Goal: Download file/media

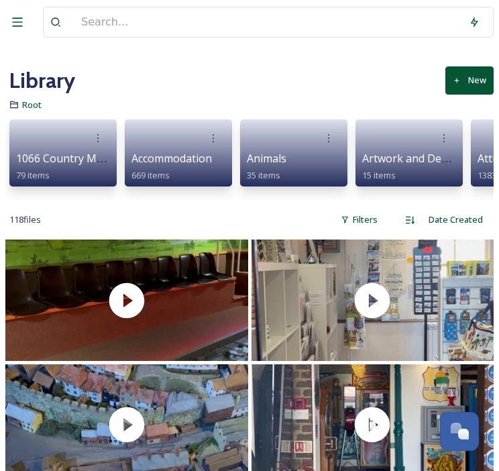
scroll to position [1962, 0]
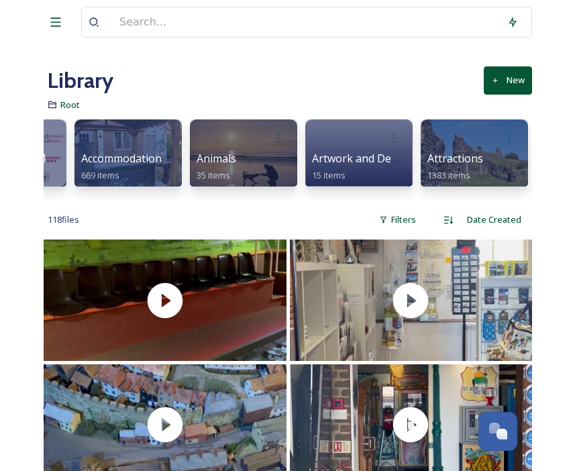
scroll to position [0, 284]
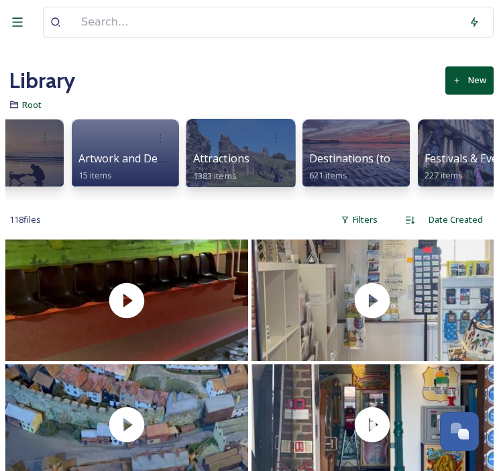
click at [236, 150] on div at bounding box center [241, 137] width 96 height 25
click at [245, 137] on div at bounding box center [241, 137] width 96 height 25
click at [235, 167] on div "Attractions 1383 items" at bounding box center [241, 165] width 96 height 30
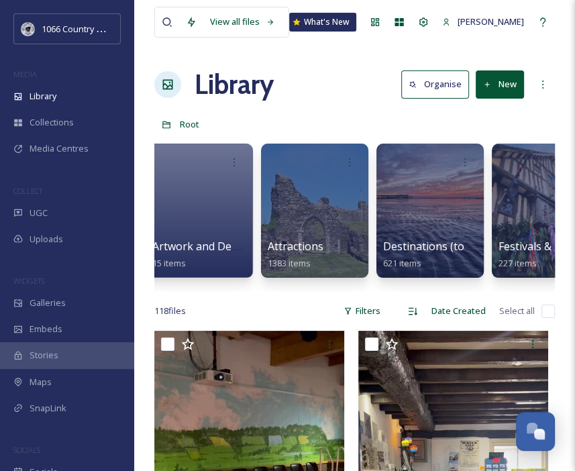
scroll to position [0, 369]
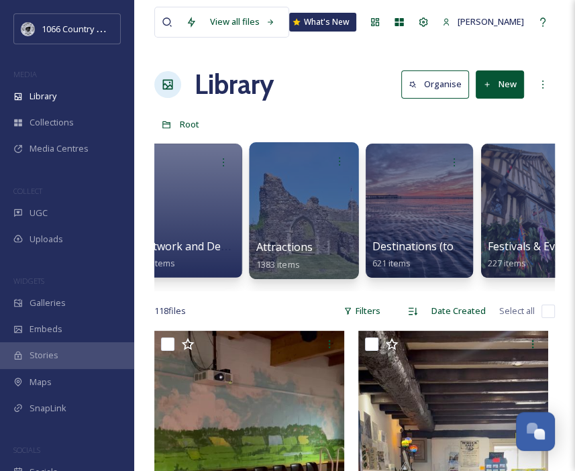
click at [320, 202] on div at bounding box center [303, 210] width 109 height 137
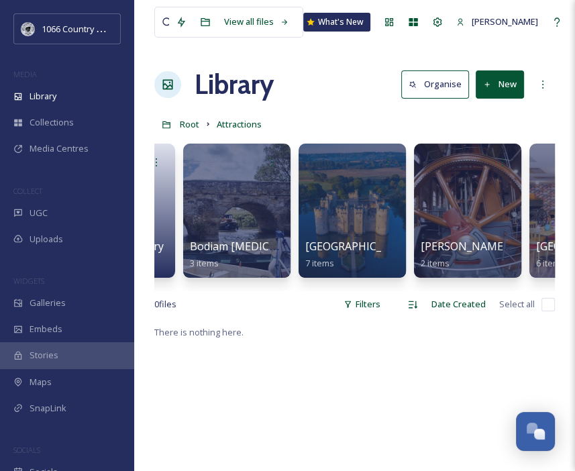
scroll to position [0, 1023]
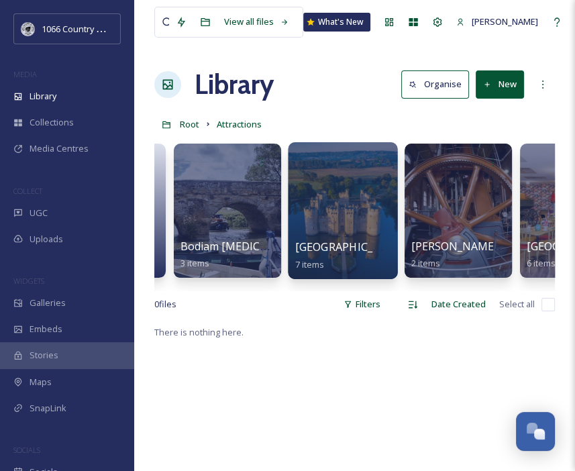
click at [346, 200] on div at bounding box center [342, 210] width 109 height 137
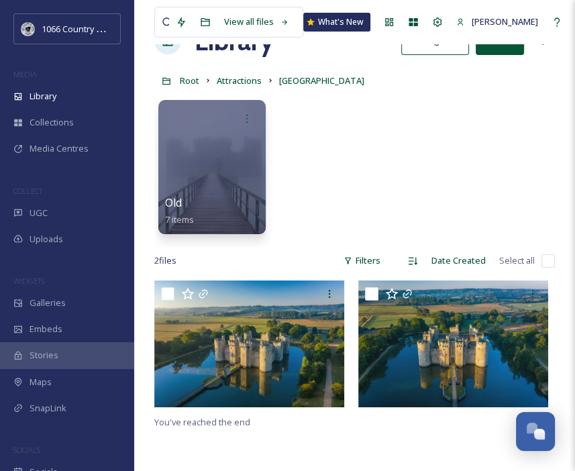
scroll to position [67, 0]
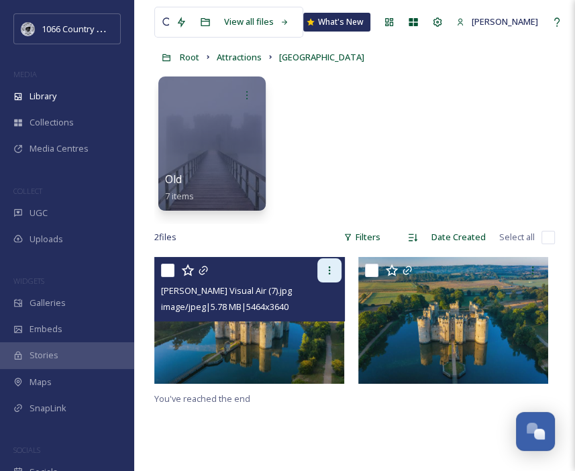
click at [336, 274] on div at bounding box center [329, 270] width 24 height 24
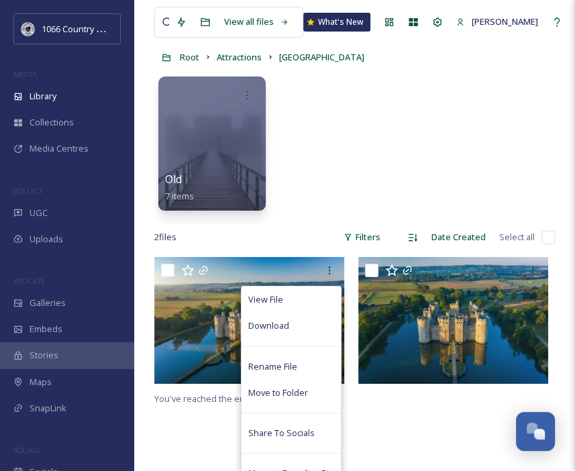
click at [367, 142] on div "Old 7 items" at bounding box center [354, 147] width 400 height 154
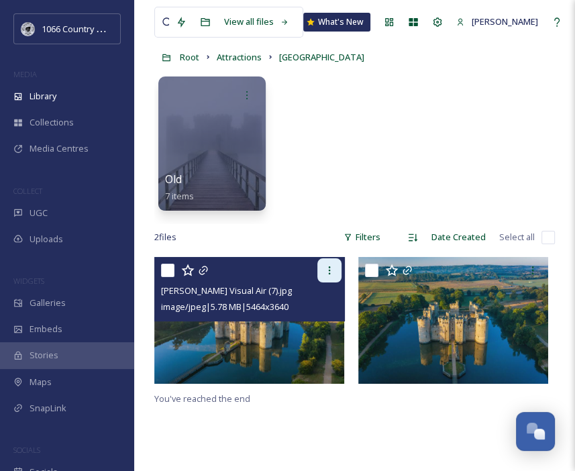
click at [324, 270] on icon at bounding box center [329, 270] width 11 height 11
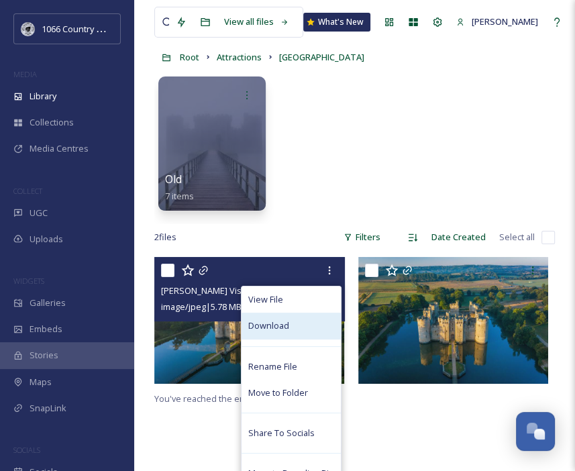
click at [290, 327] on div "Download" at bounding box center [290, 325] width 99 height 26
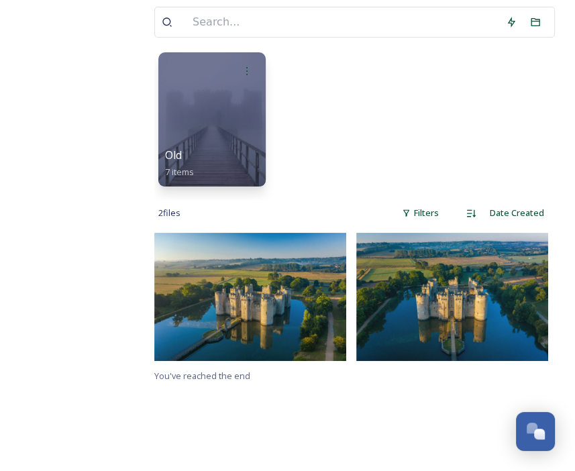
scroll to position [0, 0]
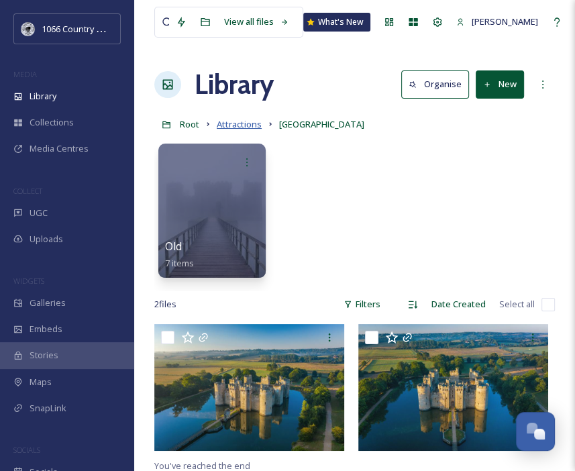
click at [247, 121] on span "Attractions" at bounding box center [239, 124] width 45 height 12
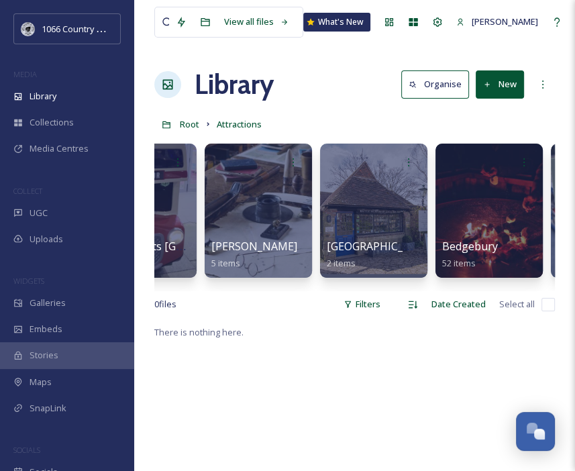
scroll to position [0, 166]
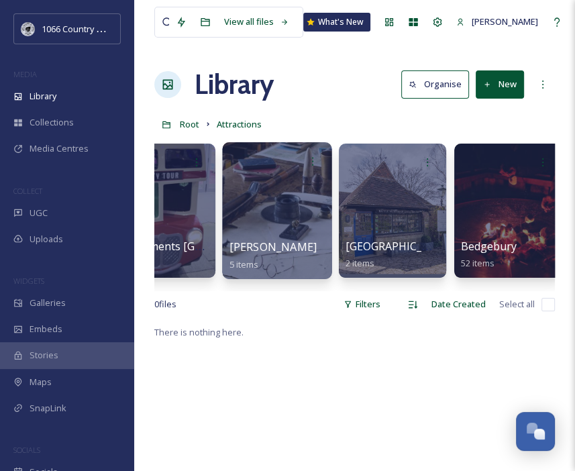
click at [299, 189] on div at bounding box center [276, 210] width 109 height 137
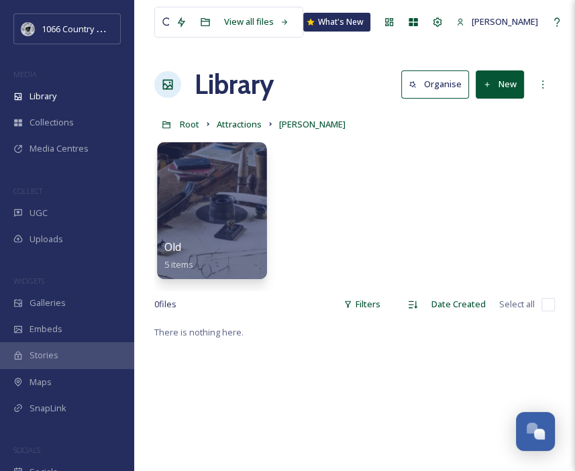
click at [215, 223] on div at bounding box center [211, 210] width 109 height 137
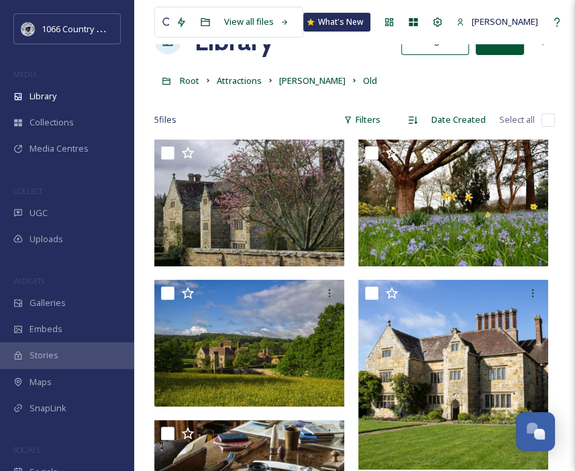
scroll to position [67, 0]
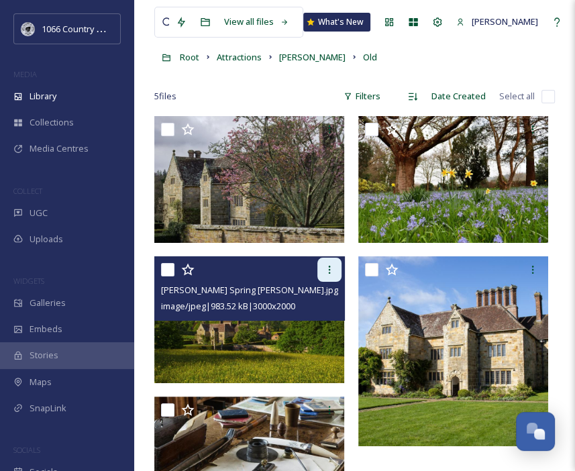
click at [325, 274] on icon at bounding box center [329, 269] width 11 height 11
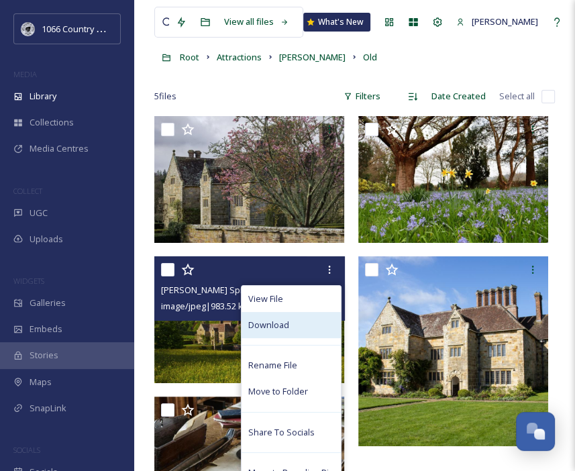
click at [290, 333] on div "Download" at bounding box center [290, 325] width 99 height 26
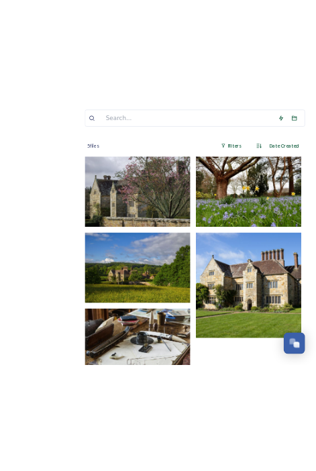
scroll to position [0, 0]
